Goal: Task Accomplishment & Management: Manage account settings

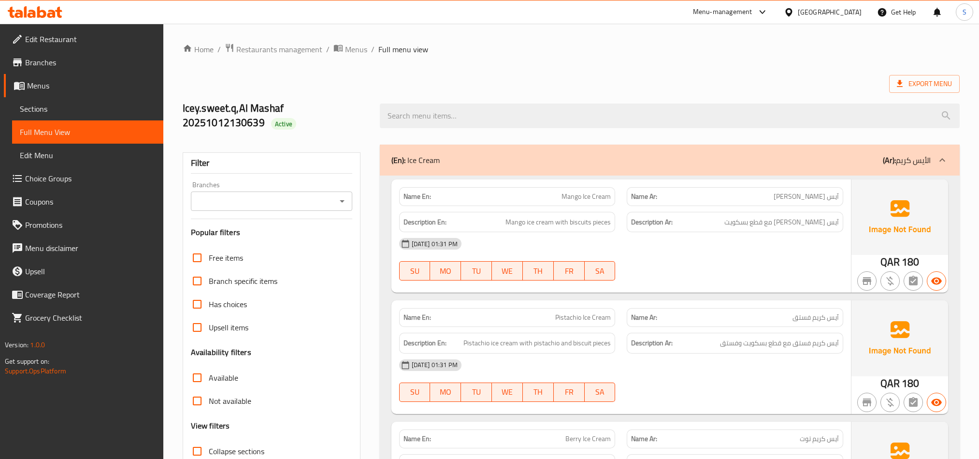
scroll to position [1840, 0]
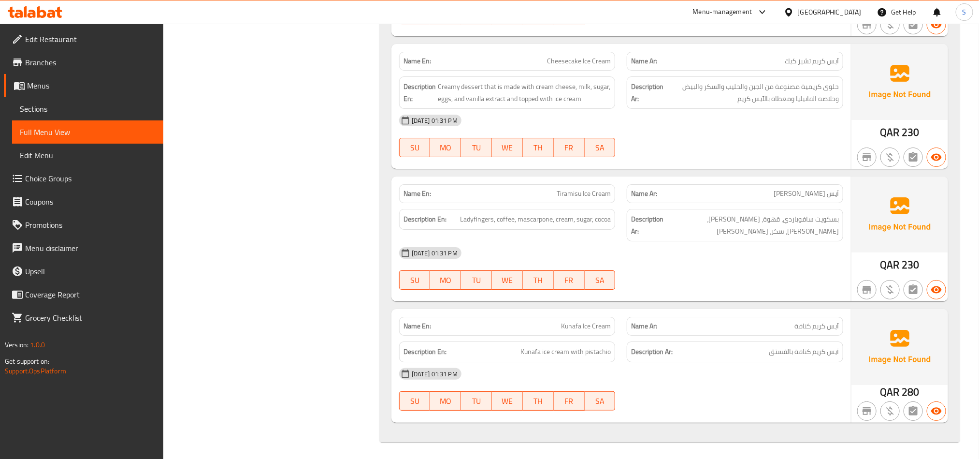
drag, startPoint x: 0, startPoint y: 0, endPoint x: 49, endPoint y: 14, distance: 51.4
click at [49, 14] on icon at bounding box center [51, 14] width 8 height 8
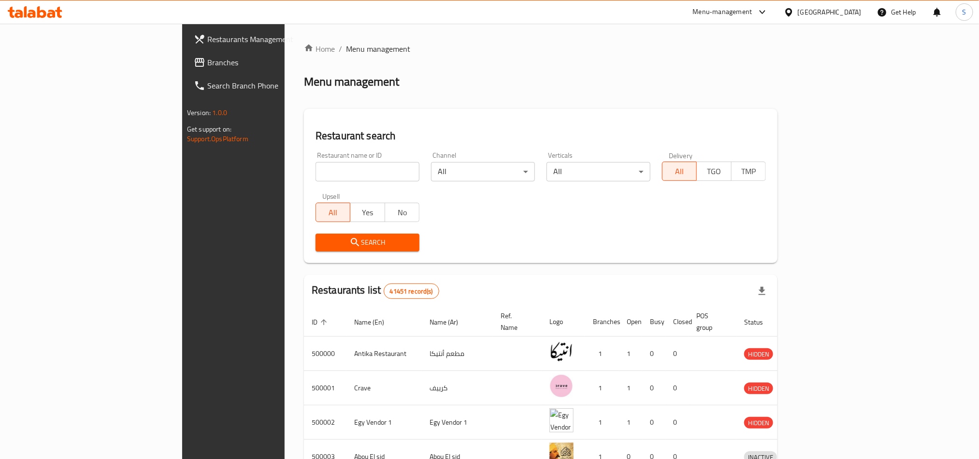
click at [207, 58] on span "Branches" at bounding box center [272, 63] width 130 height 12
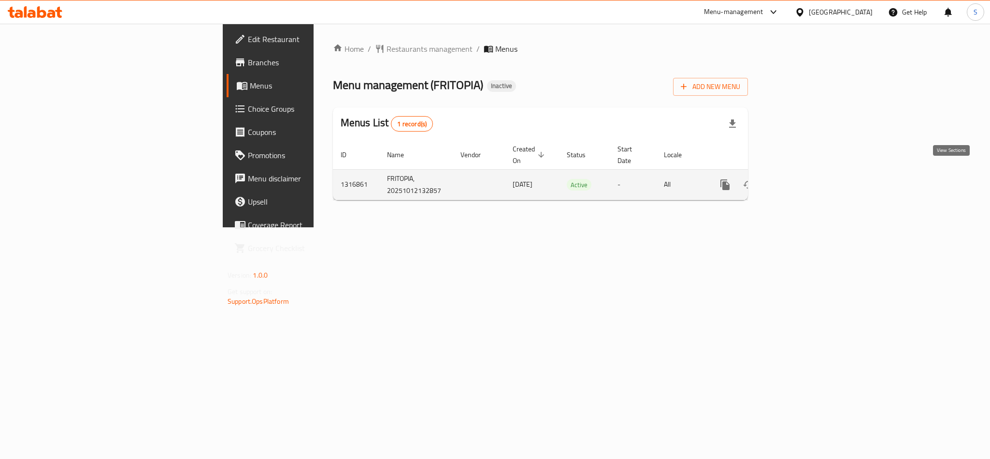
click at [801, 179] on icon "enhanced table" at bounding box center [795, 185] width 12 height 12
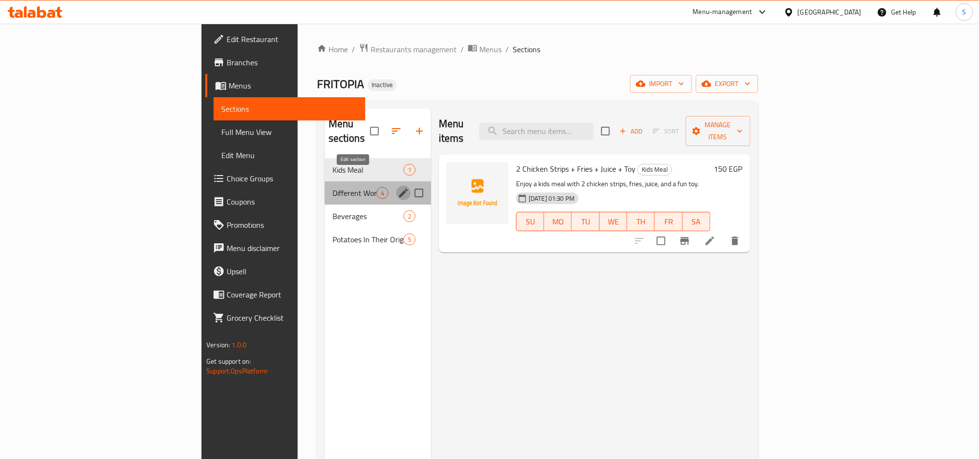
click at [398, 187] on icon "edit" at bounding box center [404, 193] width 12 height 12
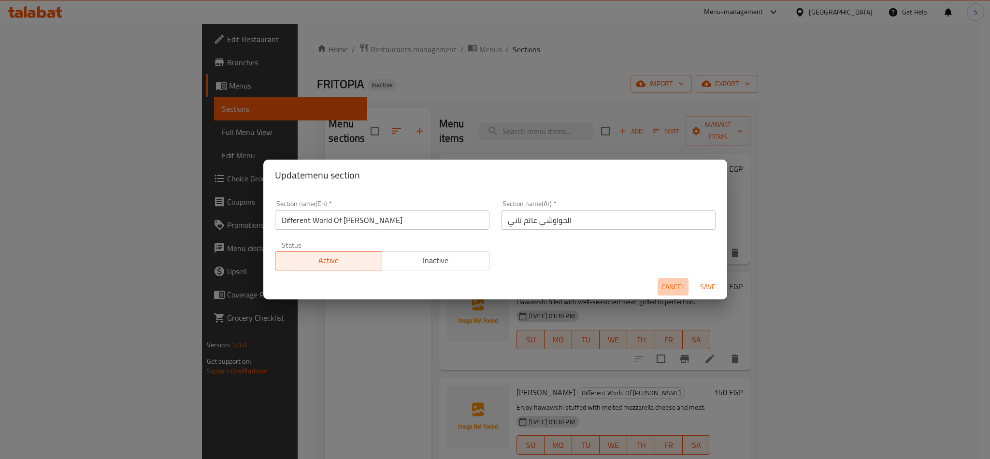
click at [669, 279] on button "Cancel" at bounding box center [673, 287] width 31 height 18
